Goal: Complete application form

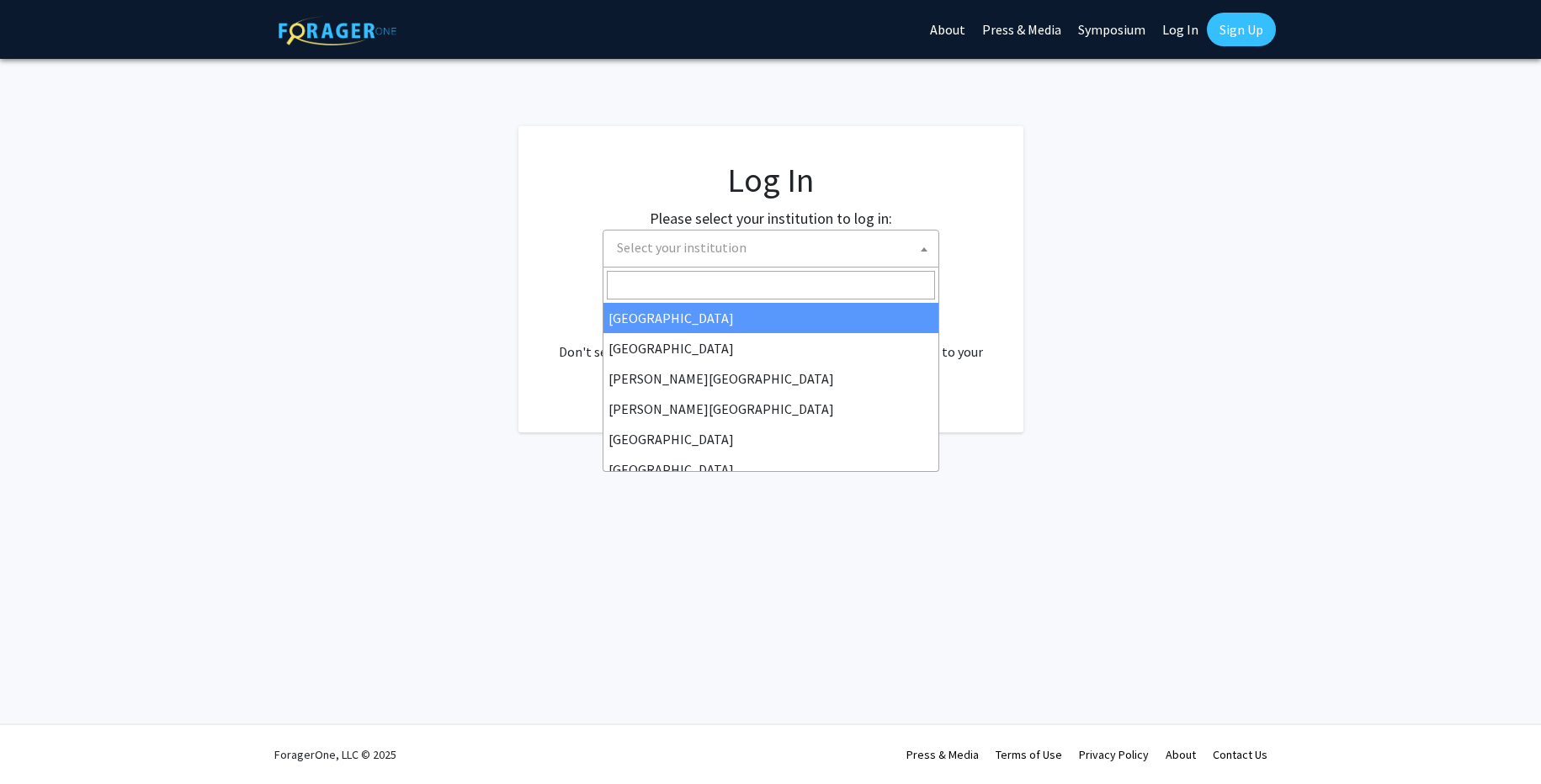
click at [762, 250] on span "Select your institution" at bounding box center [774, 248] width 328 height 35
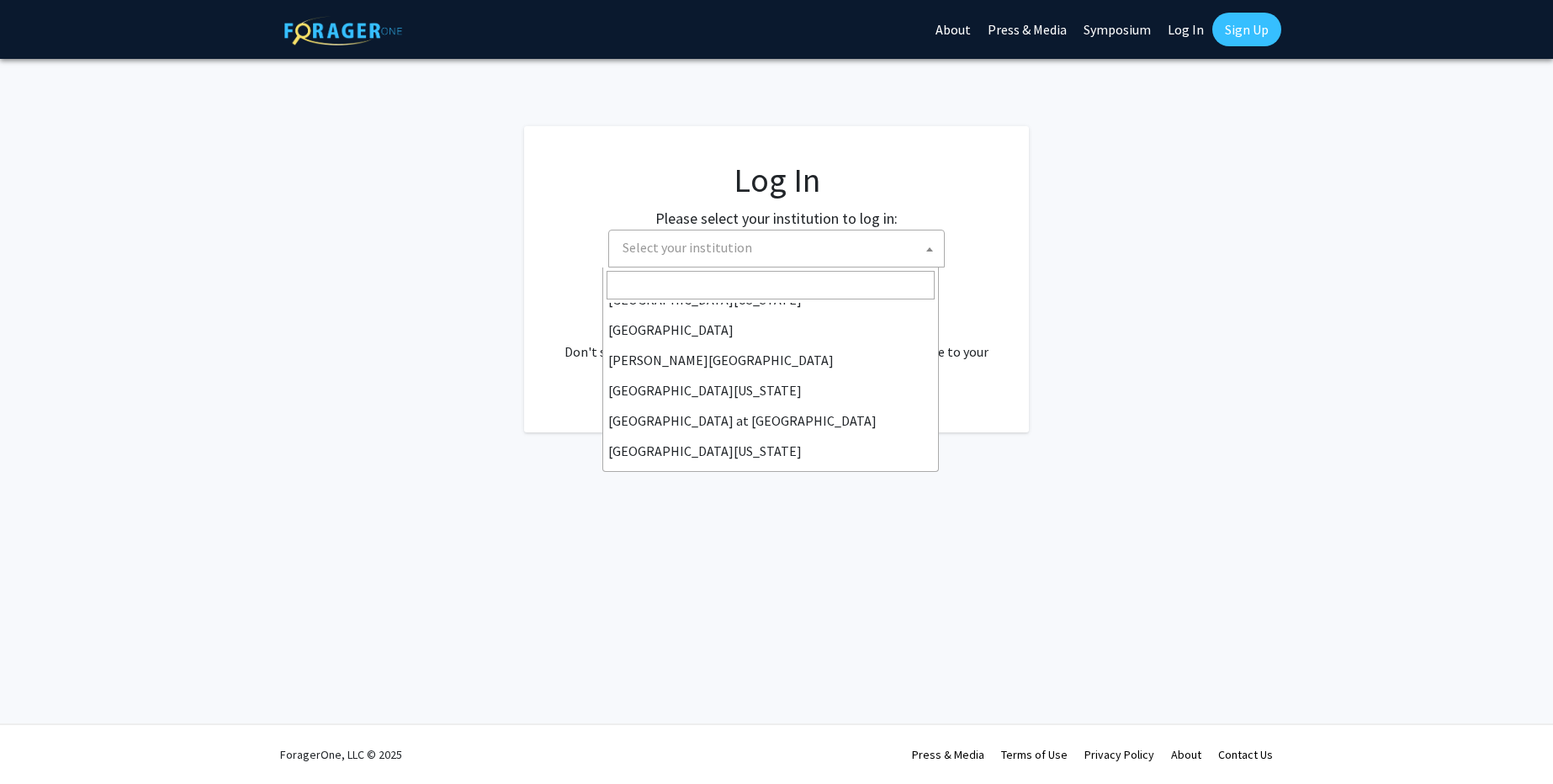
scroll to position [488, 0]
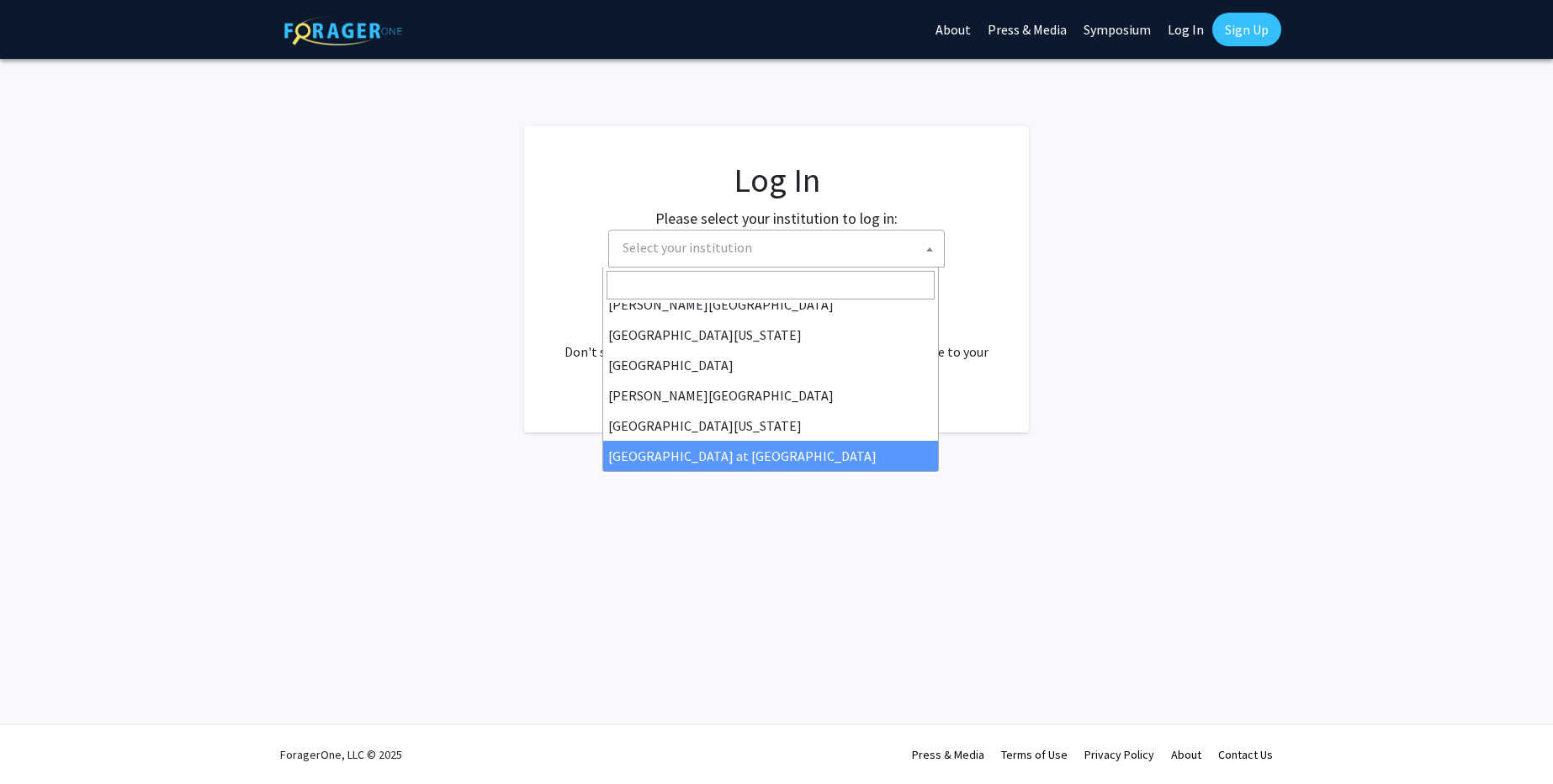
select select "18"
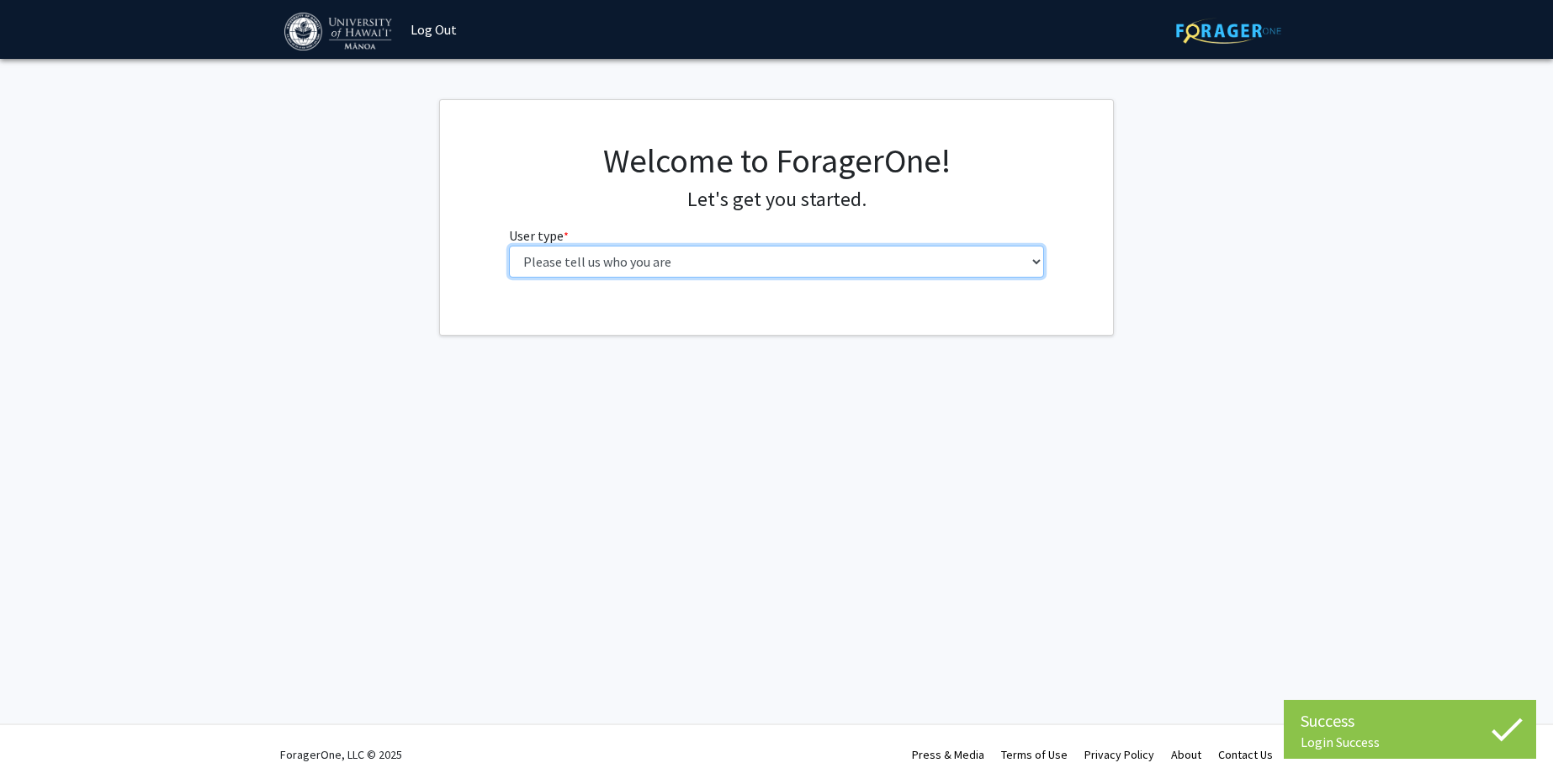
select select "1: undergrad"
click at [509, 245] on select "Please tell us who you are Undergraduate Student Master's Student Doctoral Cand…" at bounding box center [776, 261] width 536 height 32
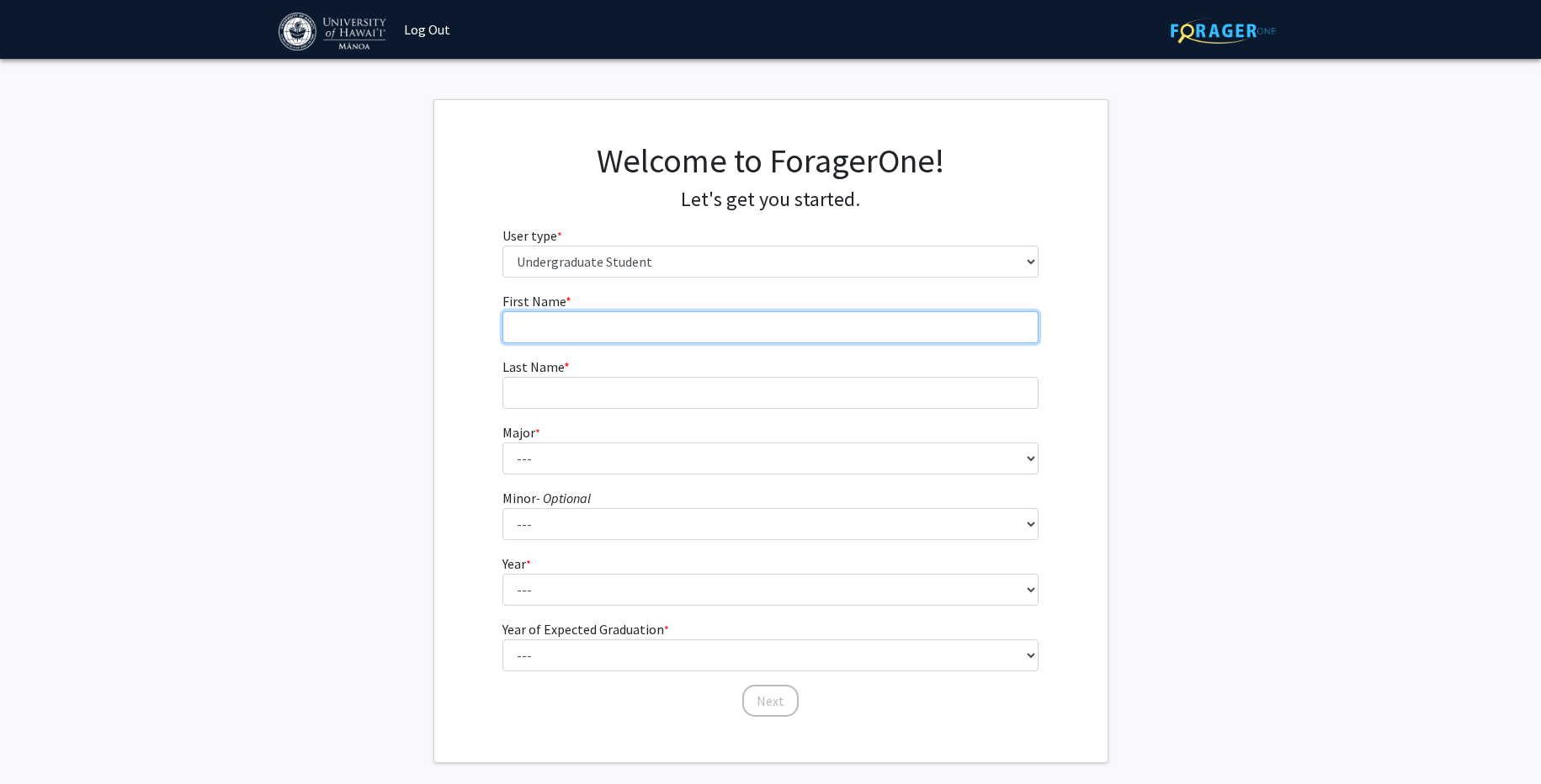
click at [598, 319] on input "First Name * required" at bounding box center [770, 326] width 536 height 32
type input "Hassam"
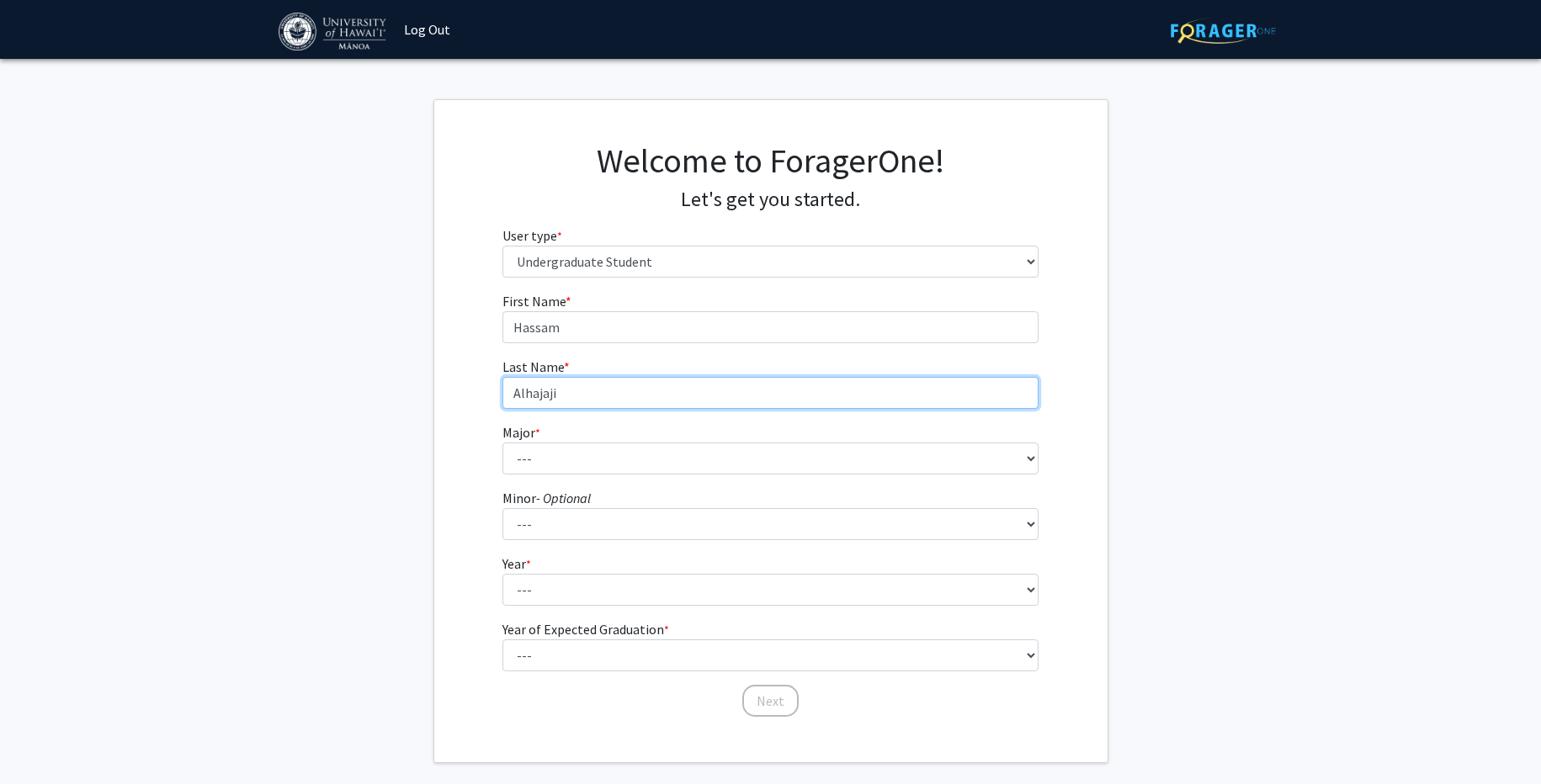
type input "Alhajaji"
